Goal: Obtain resource: Obtain resource

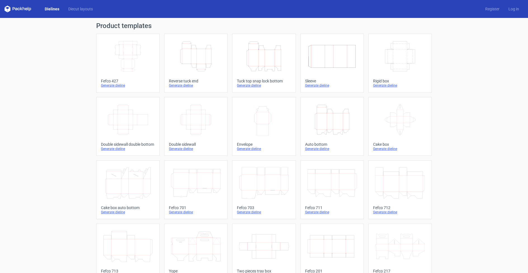
click at [194, 54] on icon "Height Depth Width" at bounding box center [196, 56] width 50 height 31
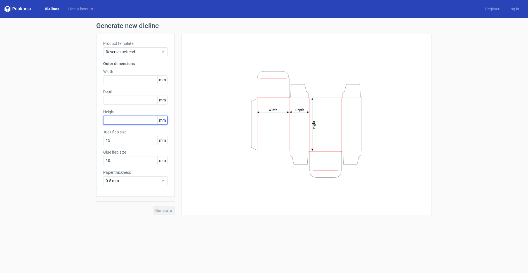
click at [122, 118] on input "text" at bounding box center [135, 120] width 64 height 9
click at [116, 120] on input "303" at bounding box center [135, 120] width 64 height 9
type input "304"
click at [120, 80] on input "text" at bounding box center [135, 79] width 64 height 9
type input "200"
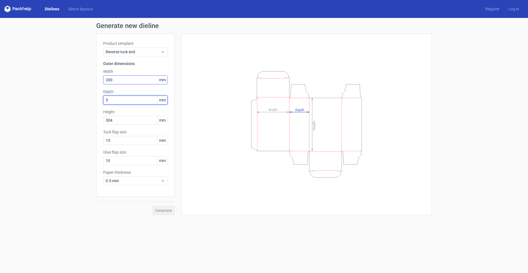
type input "50"
click at [165, 210] on span "Generate" at bounding box center [163, 210] width 17 height 4
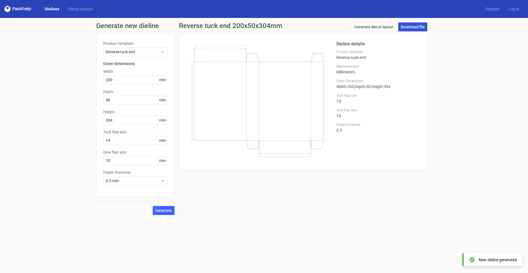
click at [402, 27] on link "Download file" at bounding box center [413, 26] width 29 height 9
